Goal: Task Accomplishment & Management: Use online tool/utility

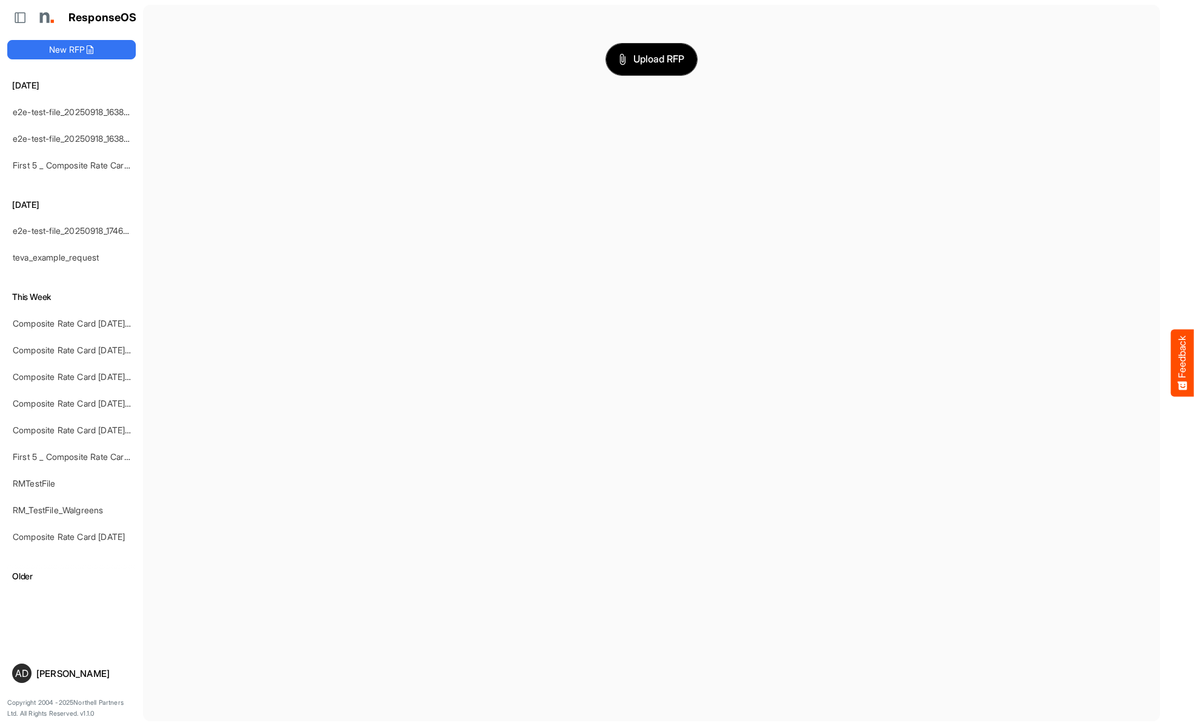
click at [652, 59] on span "Upload RFP" at bounding box center [651, 60] width 65 height 16
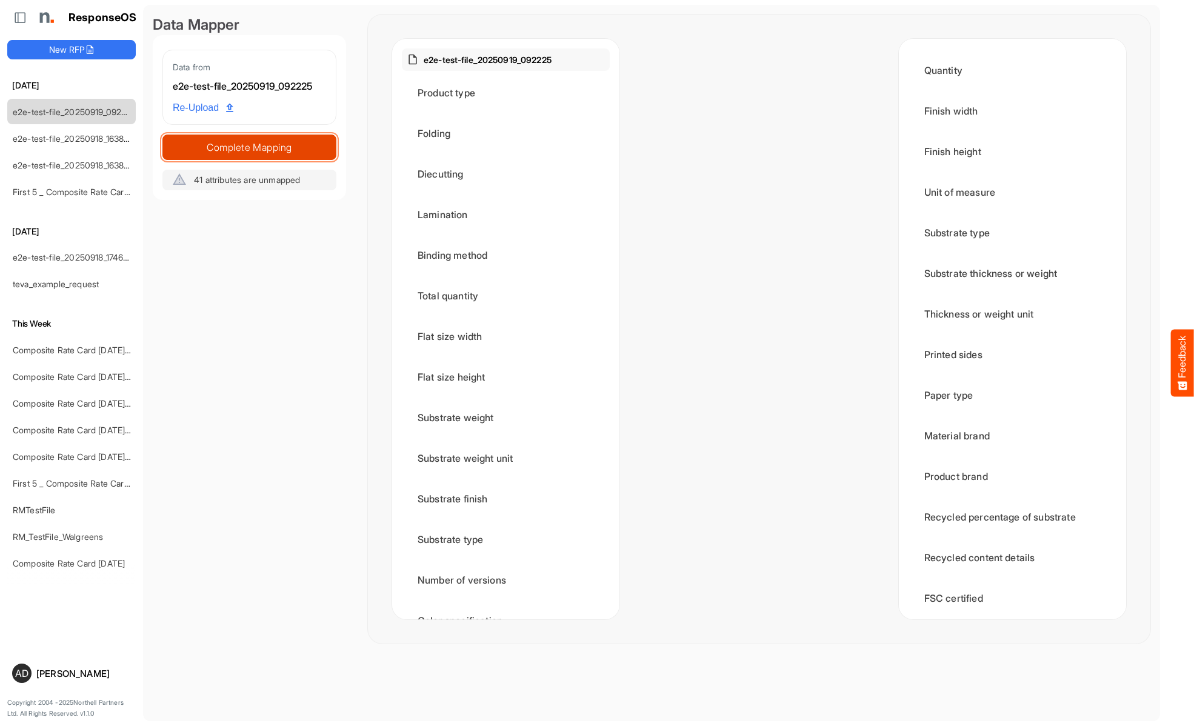
click at [249, 147] on span "Complete Mapping" at bounding box center [249, 147] width 173 height 17
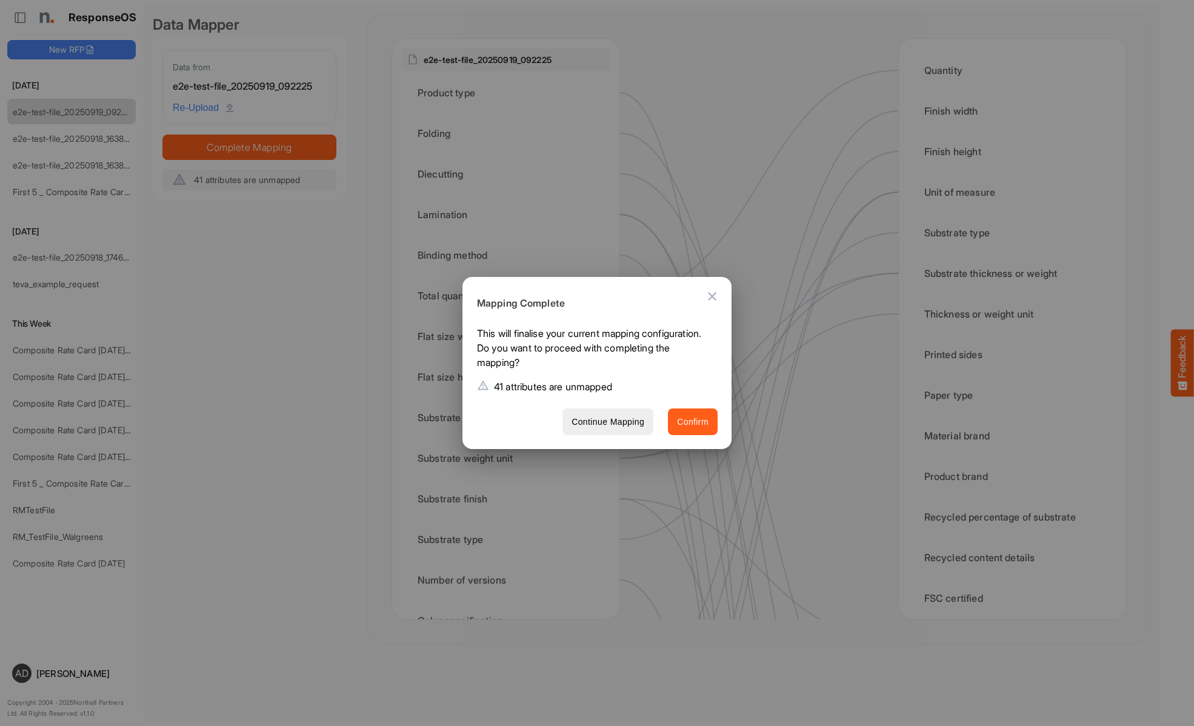
click at [693, 421] on span "Confirm" at bounding box center [693, 422] width 32 height 15
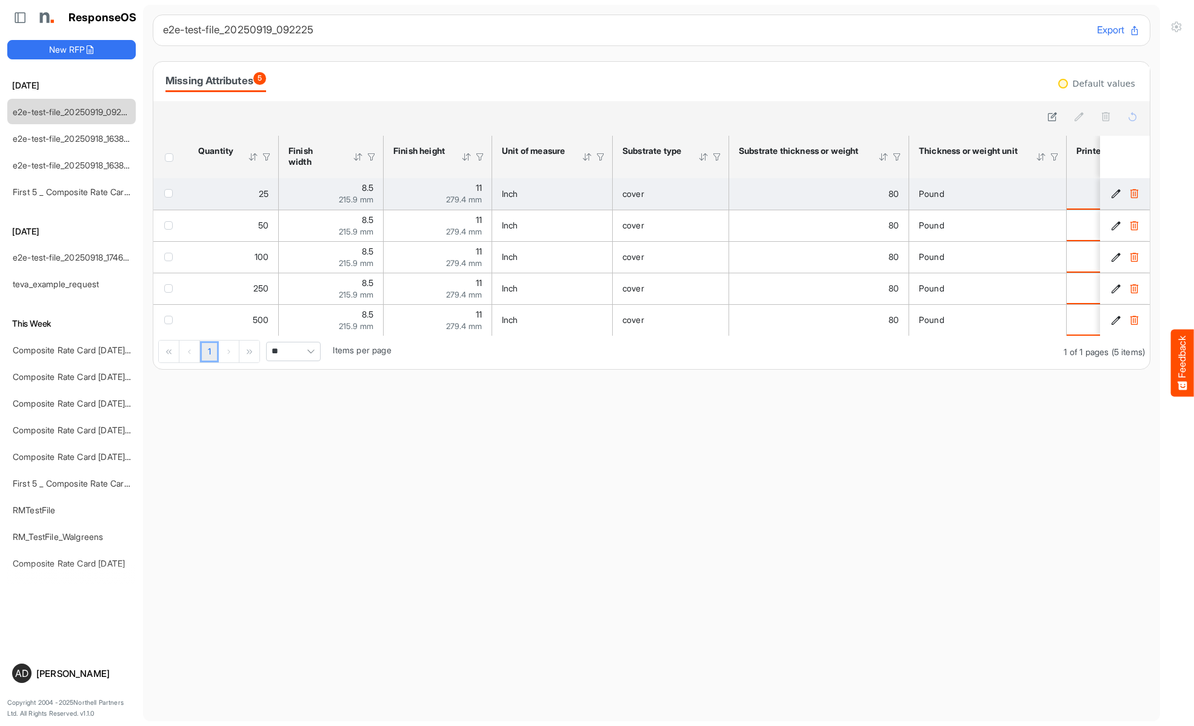
click at [171, 193] on span "checkbox" at bounding box center [168, 193] width 8 height 8
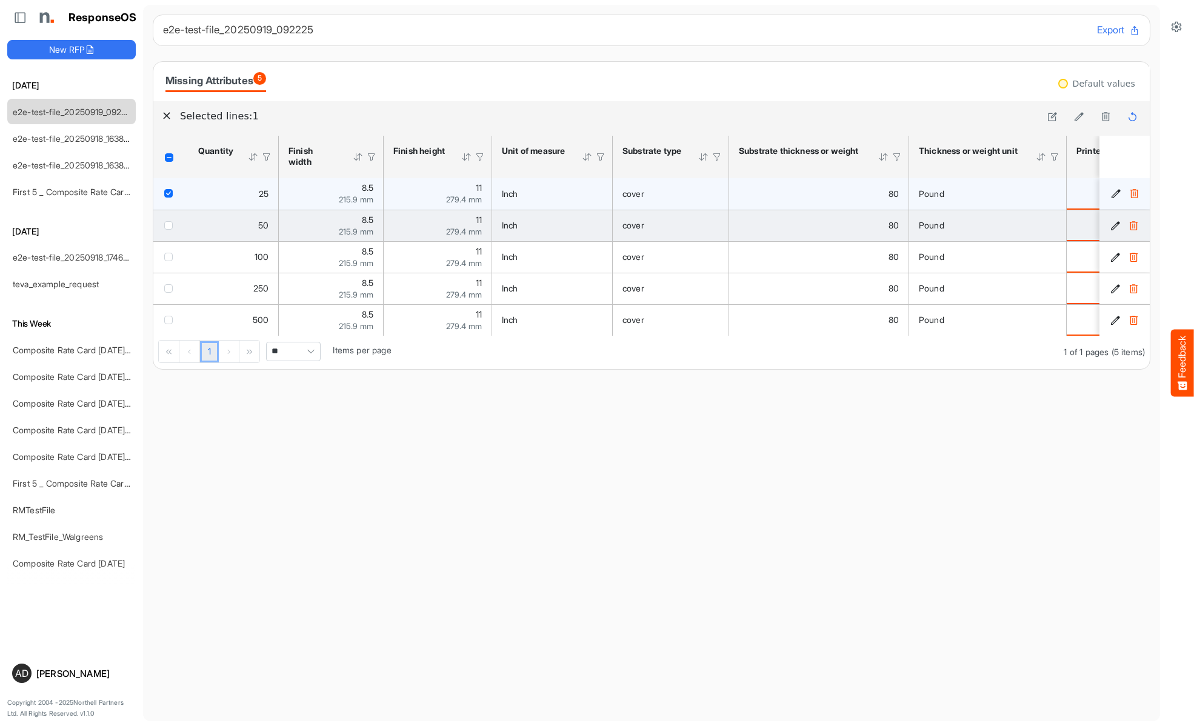
click at [171, 225] on span "checkbox" at bounding box center [168, 225] width 8 height 8
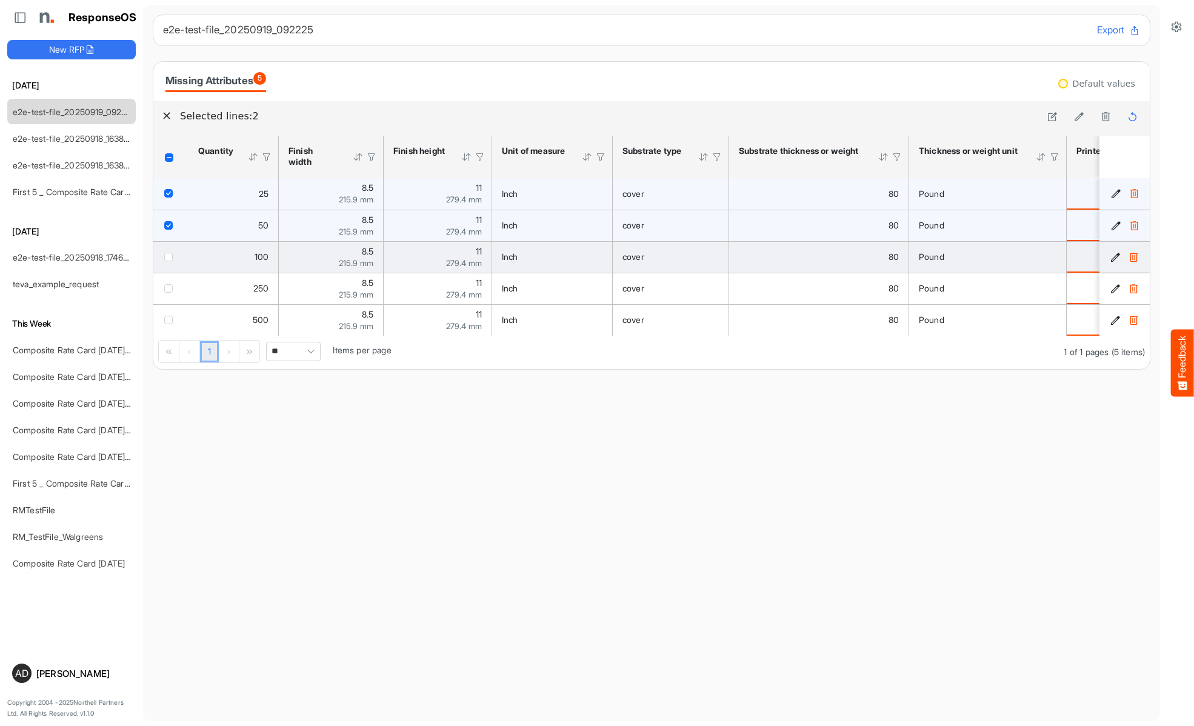
click at [171, 256] on span "checkbox" at bounding box center [168, 257] width 8 height 8
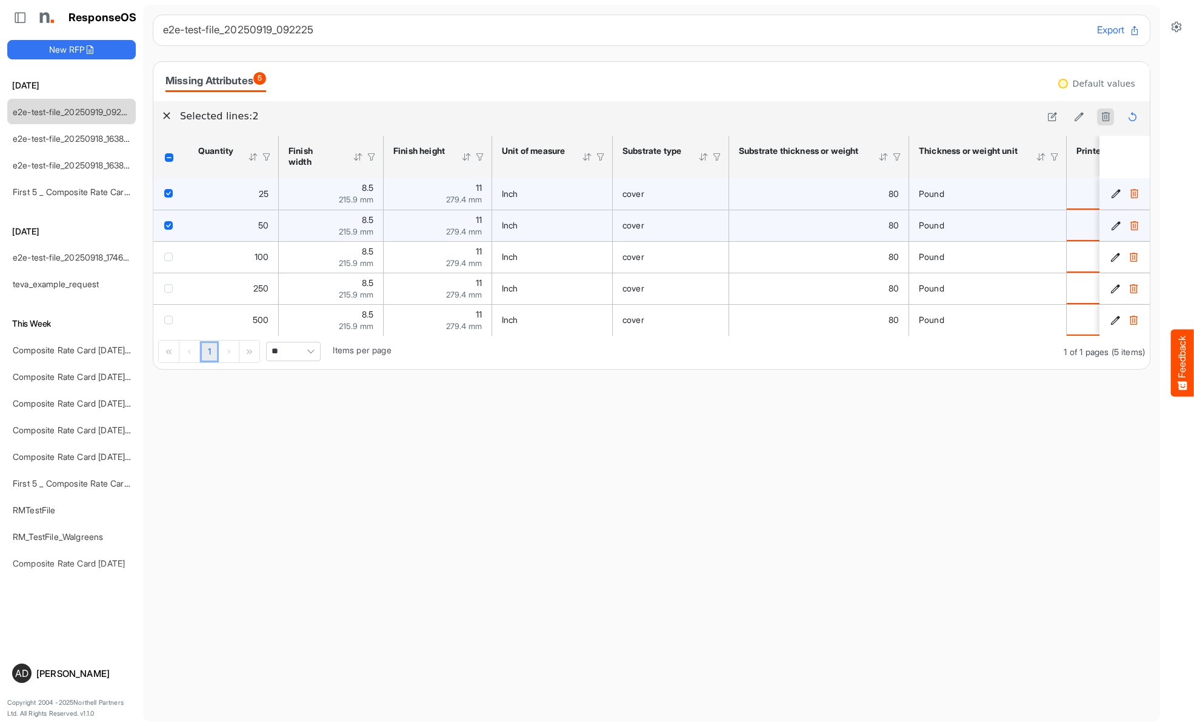
click at [1106, 117] on icon at bounding box center [1106, 117] width 10 height 10
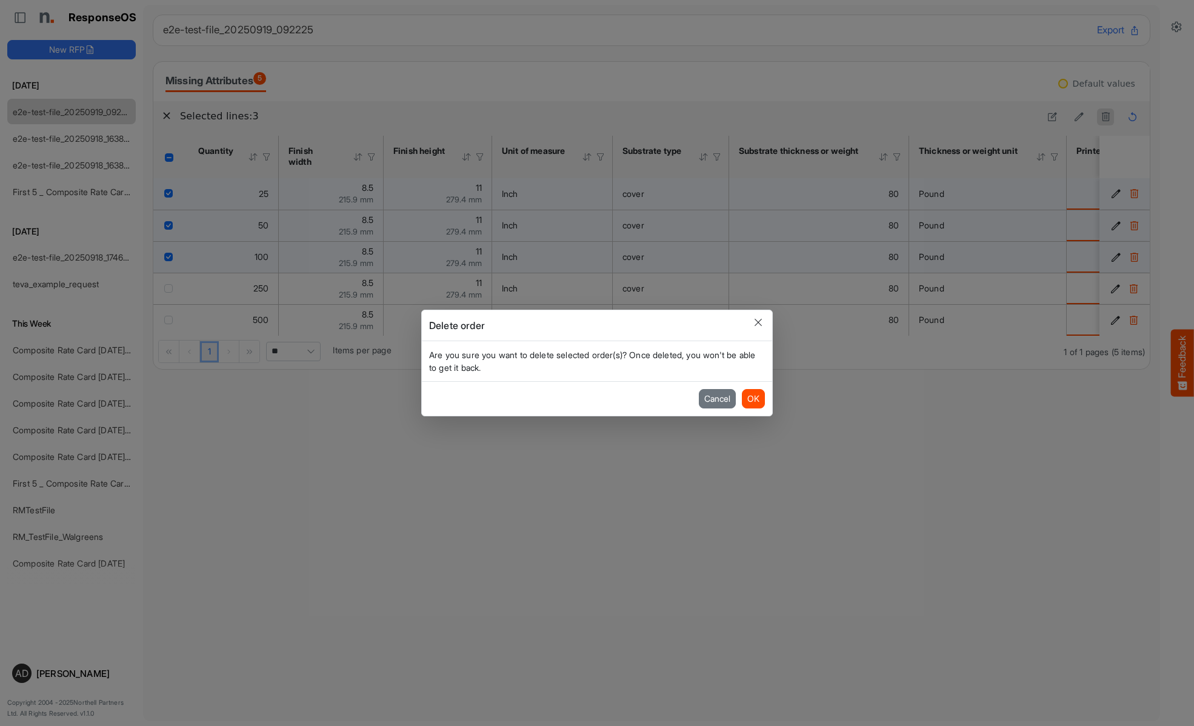
click at [753, 399] on button "OK" at bounding box center [753, 398] width 23 height 19
